Goal: Task Accomplishment & Management: Use online tool/utility

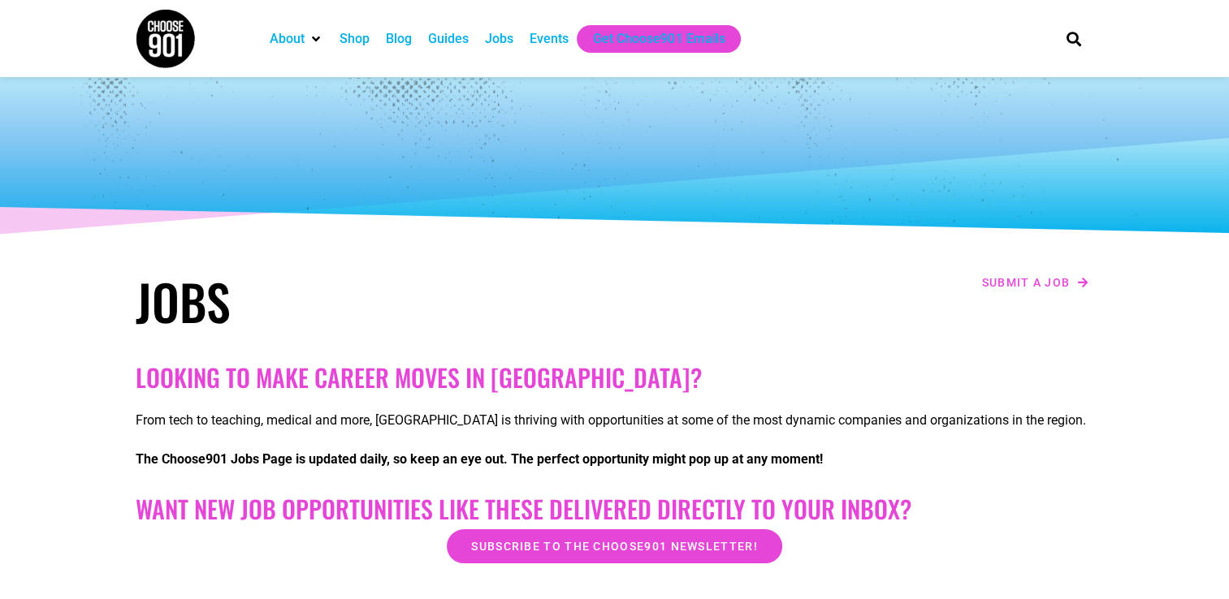
click at [500, 37] on div "Jobs" at bounding box center [499, 38] width 28 height 19
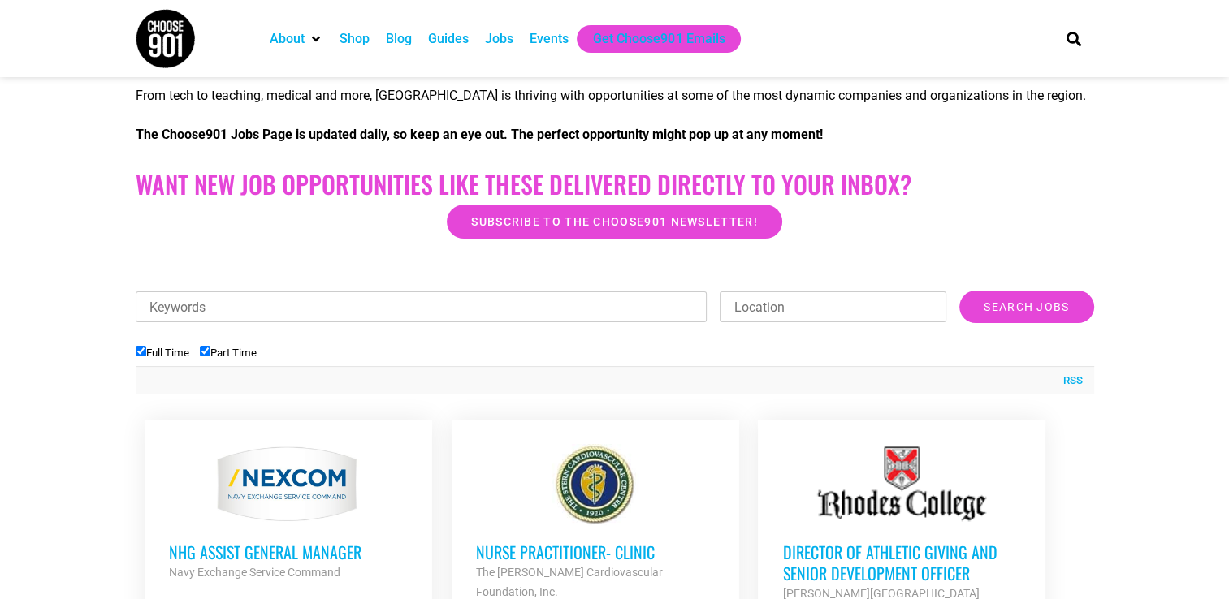
scroll to position [406, 0]
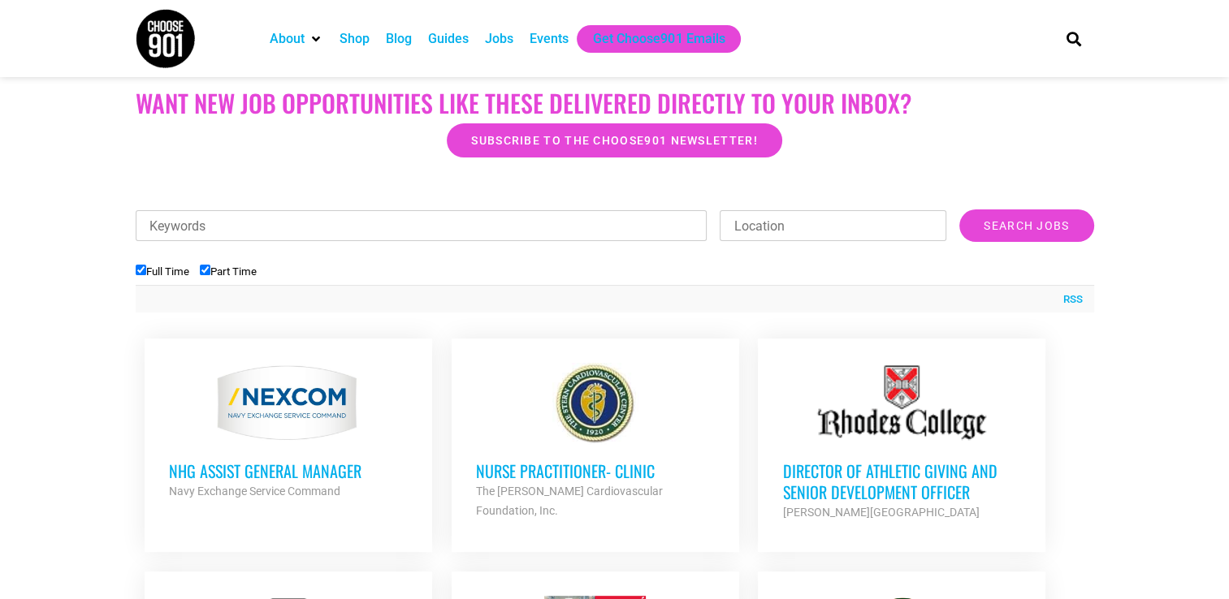
click at [813, 232] on input "Location" at bounding box center [832, 225] width 227 height 31
type input "memphis, tn"
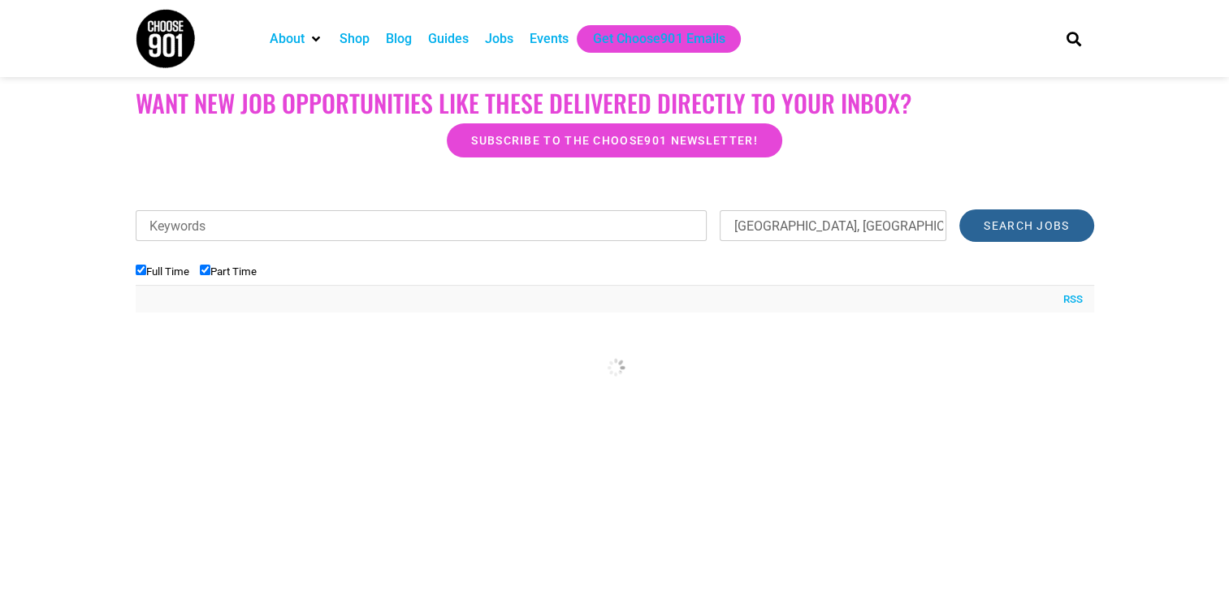
click at [1010, 232] on input "Search Jobs" at bounding box center [1026, 226] width 134 height 32
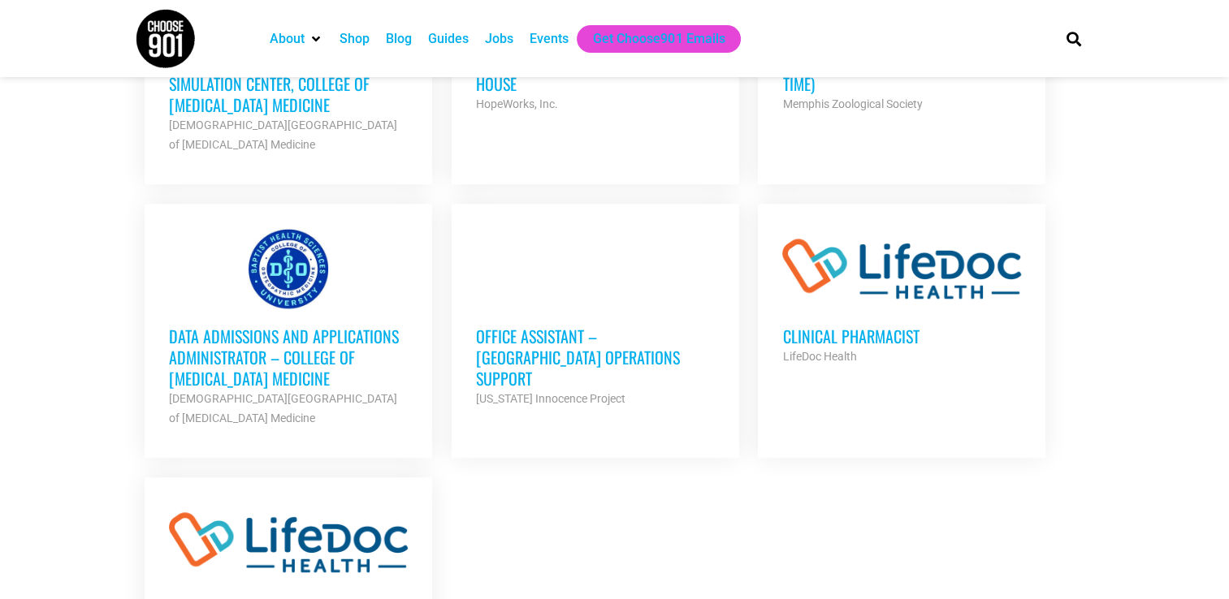
scroll to position [1380, 0]
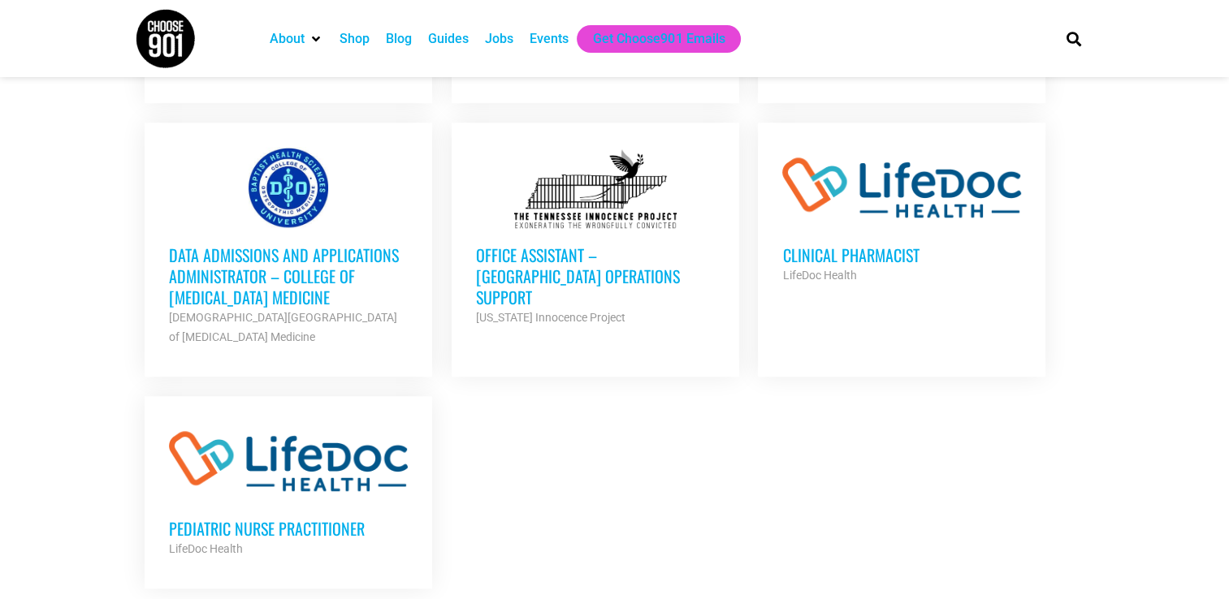
click at [585, 244] on h3 "Office Assistant – Memphis Operations Support" at bounding box center [595, 275] width 239 height 63
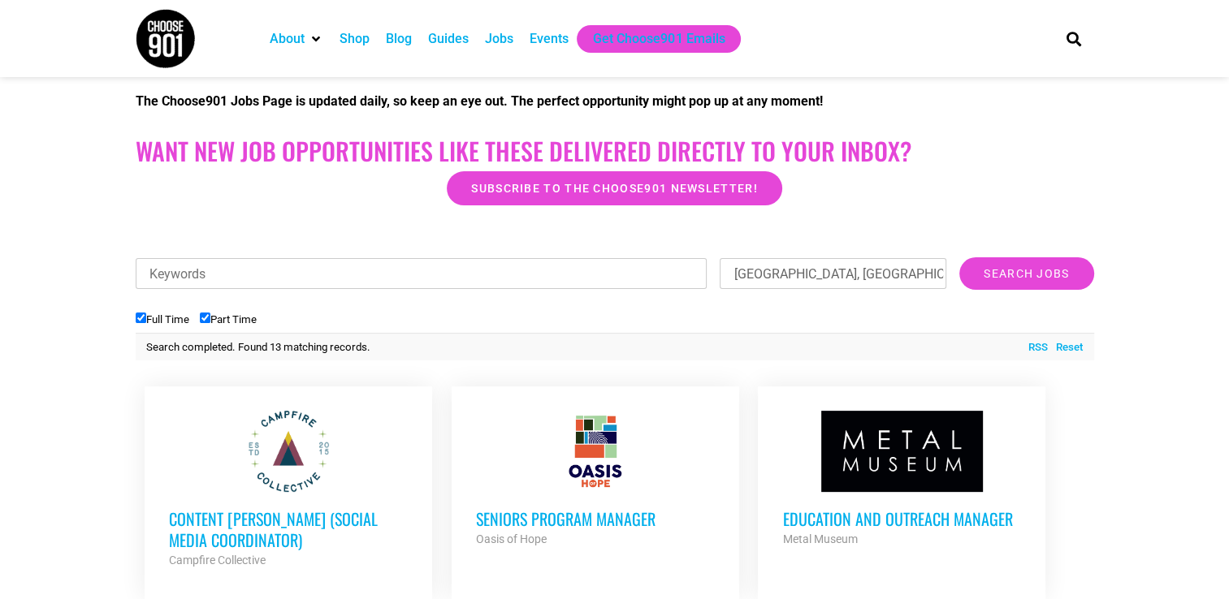
scroll to position [322, 0]
